Goal: Task Accomplishment & Management: Complete application form

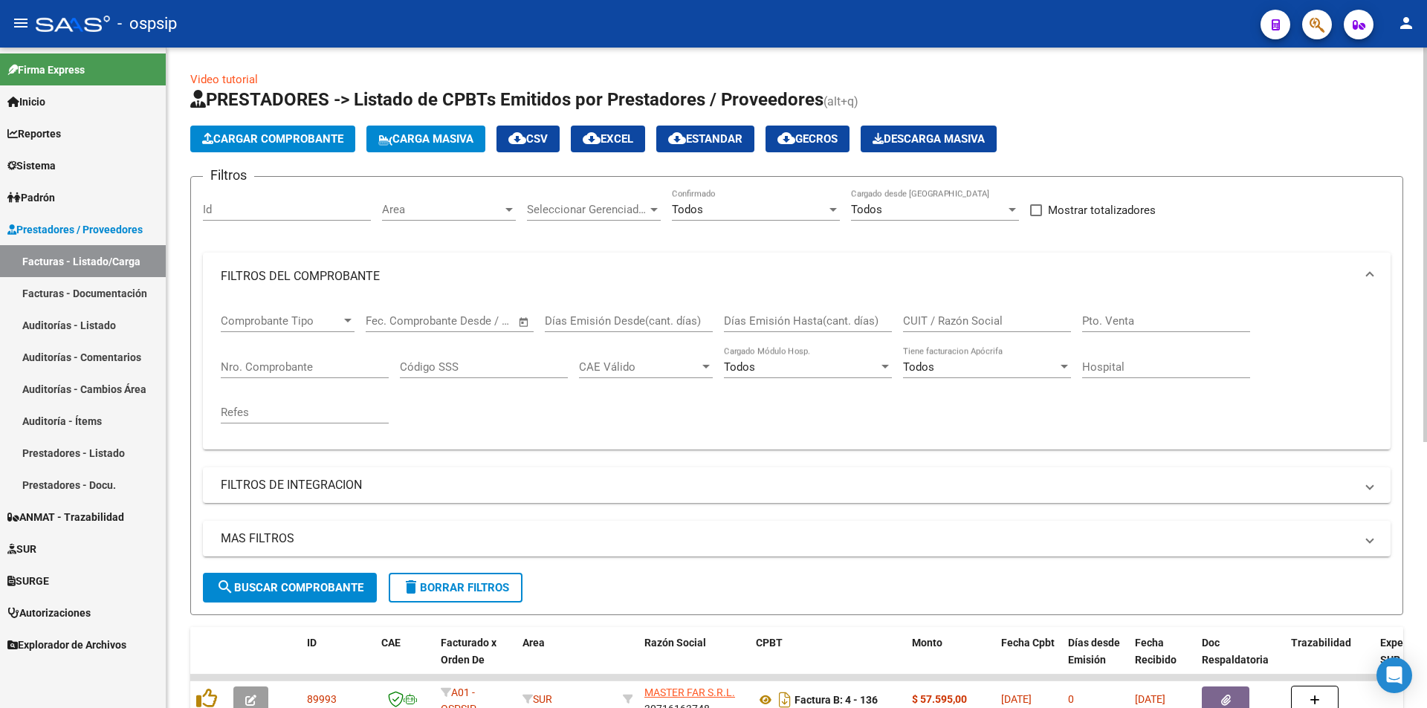
click at [292, 358] on div "Nro. Comprobante" at bounding box center [305, 362] width 168 height 32
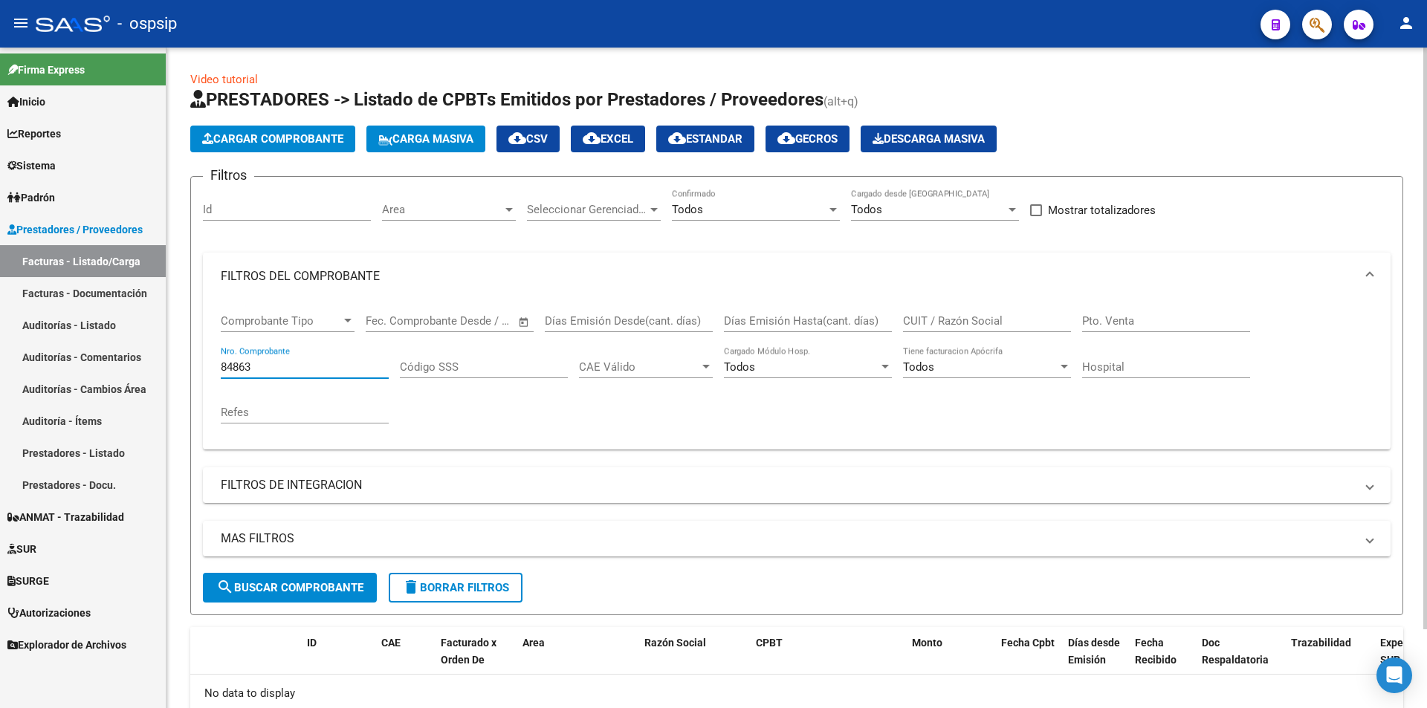
type input "84863"
click at [291, 142] on span "Cargar Comprobante" at bounding box center [272, 138] width 141 height 13
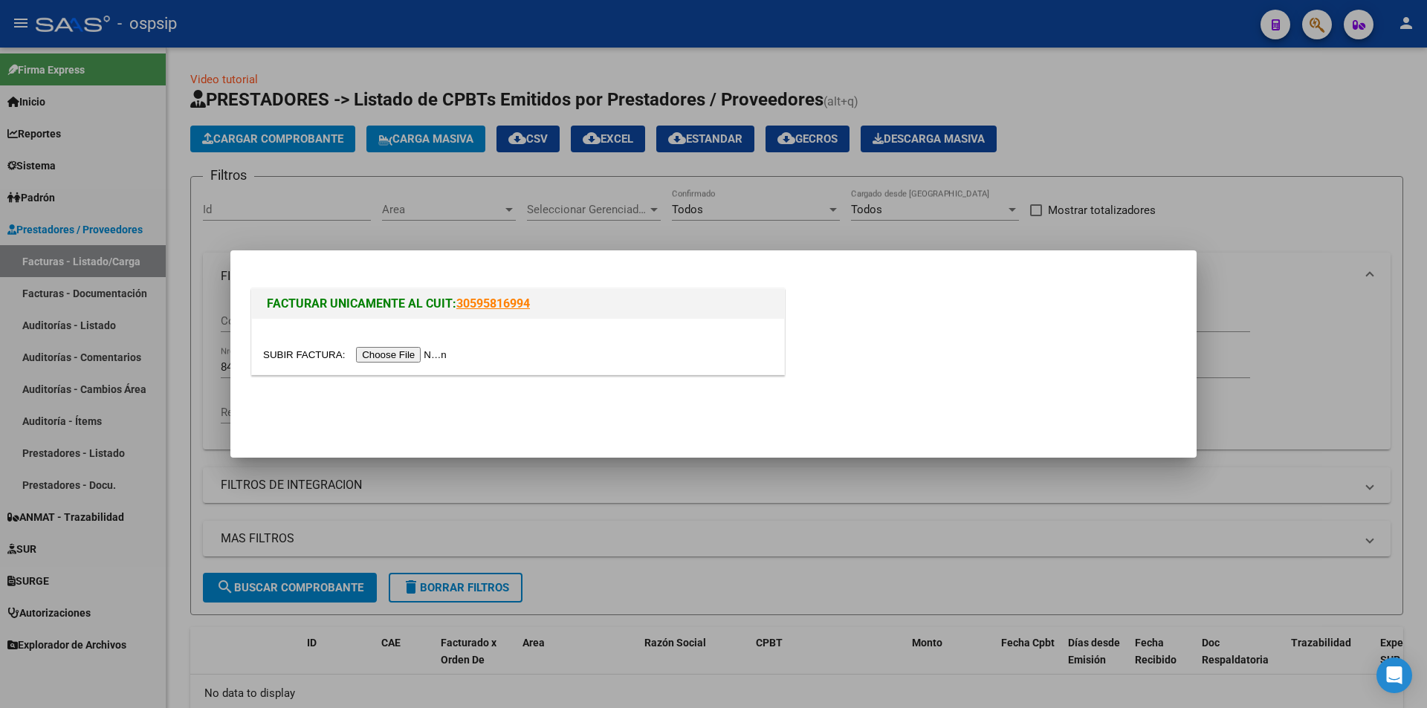
click at [416, 355] on input "file" at bounding box center [357, 355] width 188 height 16
click at [389, 355] on input "file" at bounding box center [357, 355] width 188 height 16
click at [387, 361] on input "file" at bounding box center [357, 355] width 188 height 16
click at [410, 354] on input "file" at bounding box center [357, 355] width 188 height 16
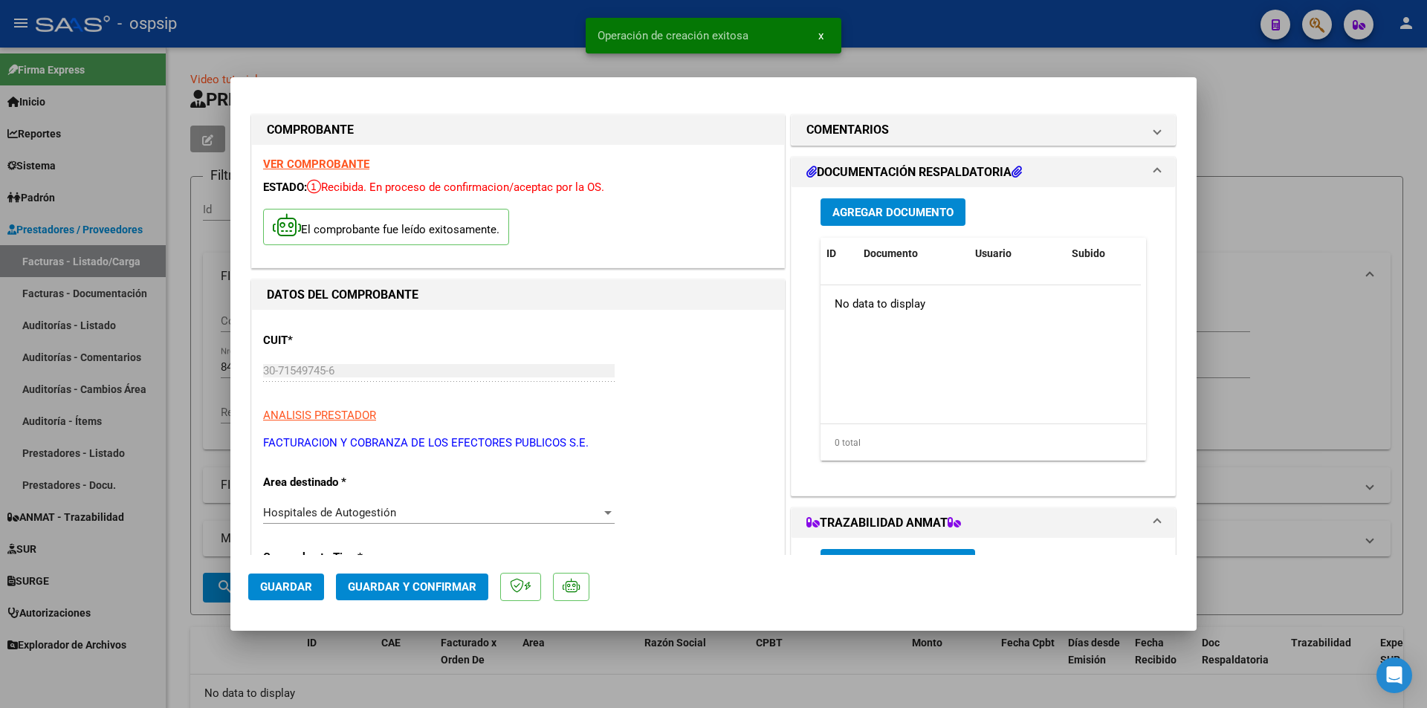
click at [288, 592] on span "Guardar" at bounding box center [286, 587] width 52 height 13
click at [1342, 256] on div at bounding box center [713, 354] width 1427 height 708
type input "$ 0,00"
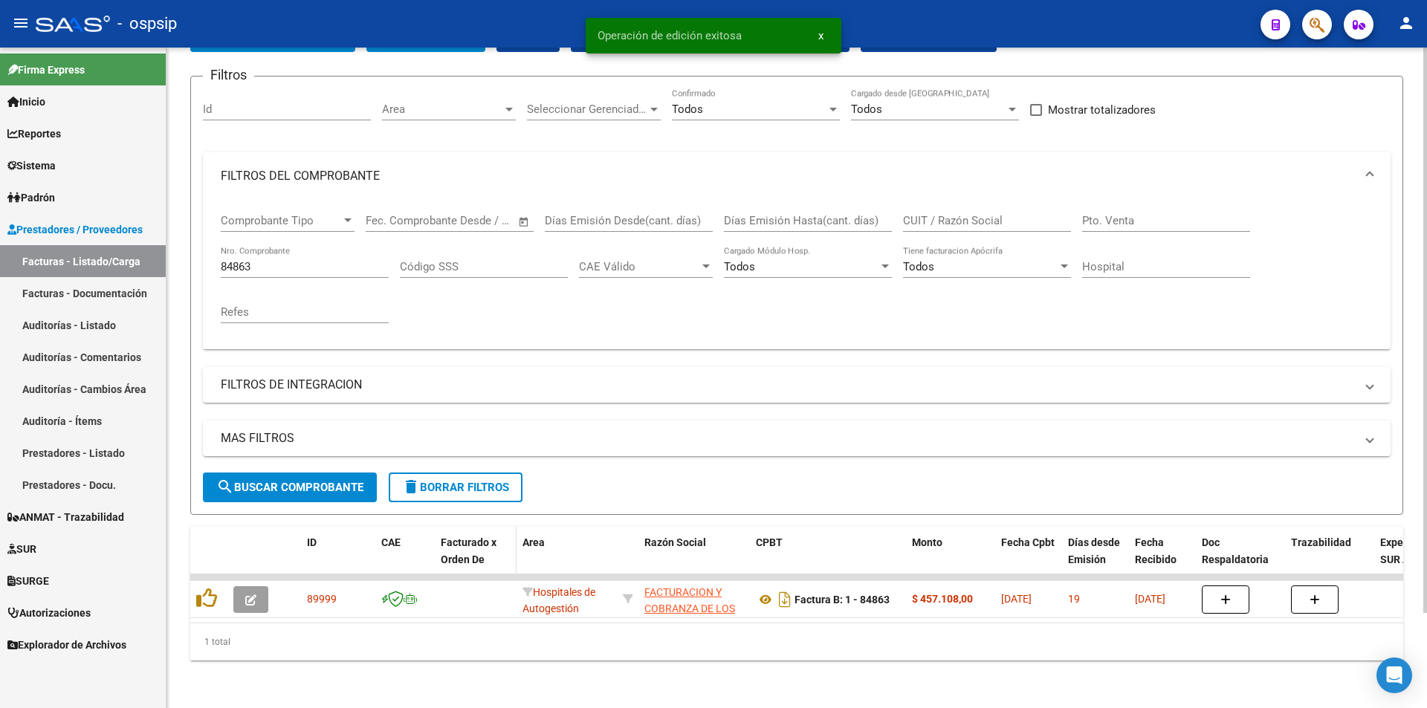
scroll to position [112, 0]
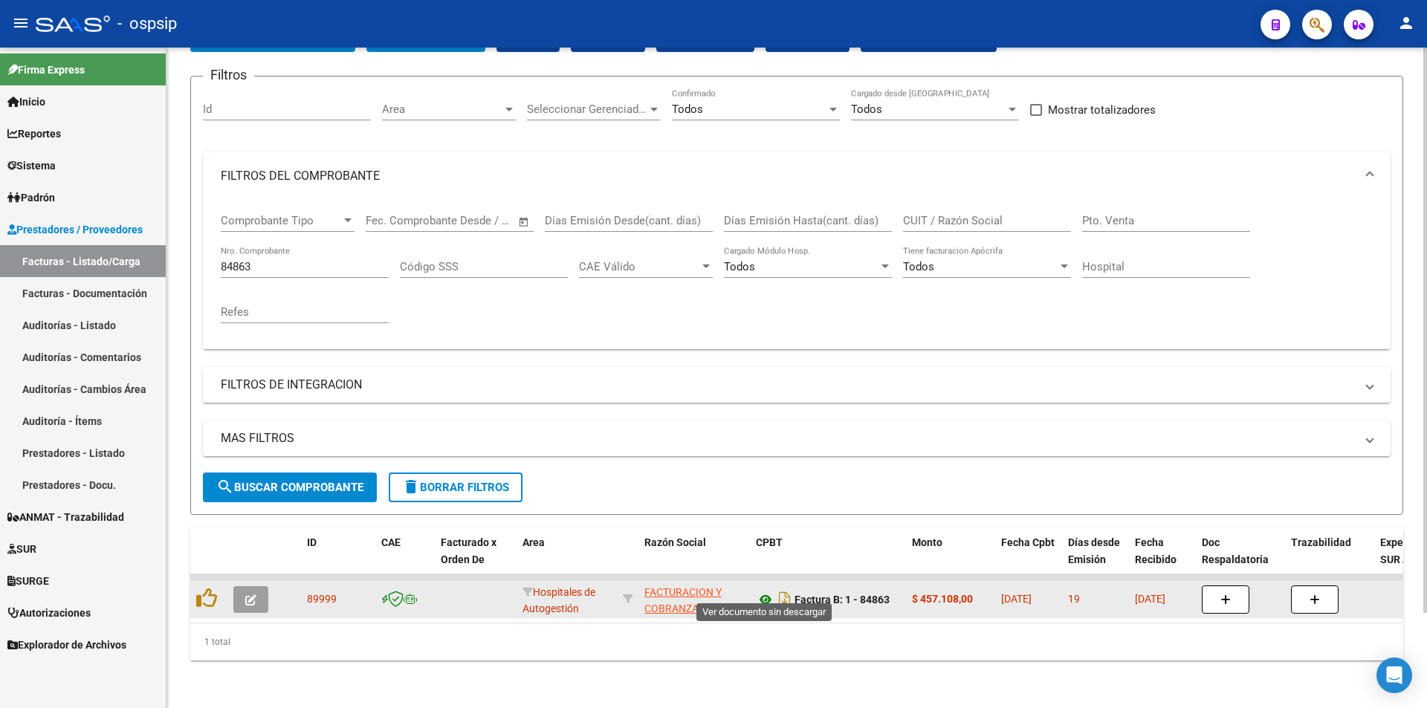
click at [761, 591] on icon at bounding box center [765, 600] width 19 height 18
